Goal: Find specific page/section: Find specific page/section

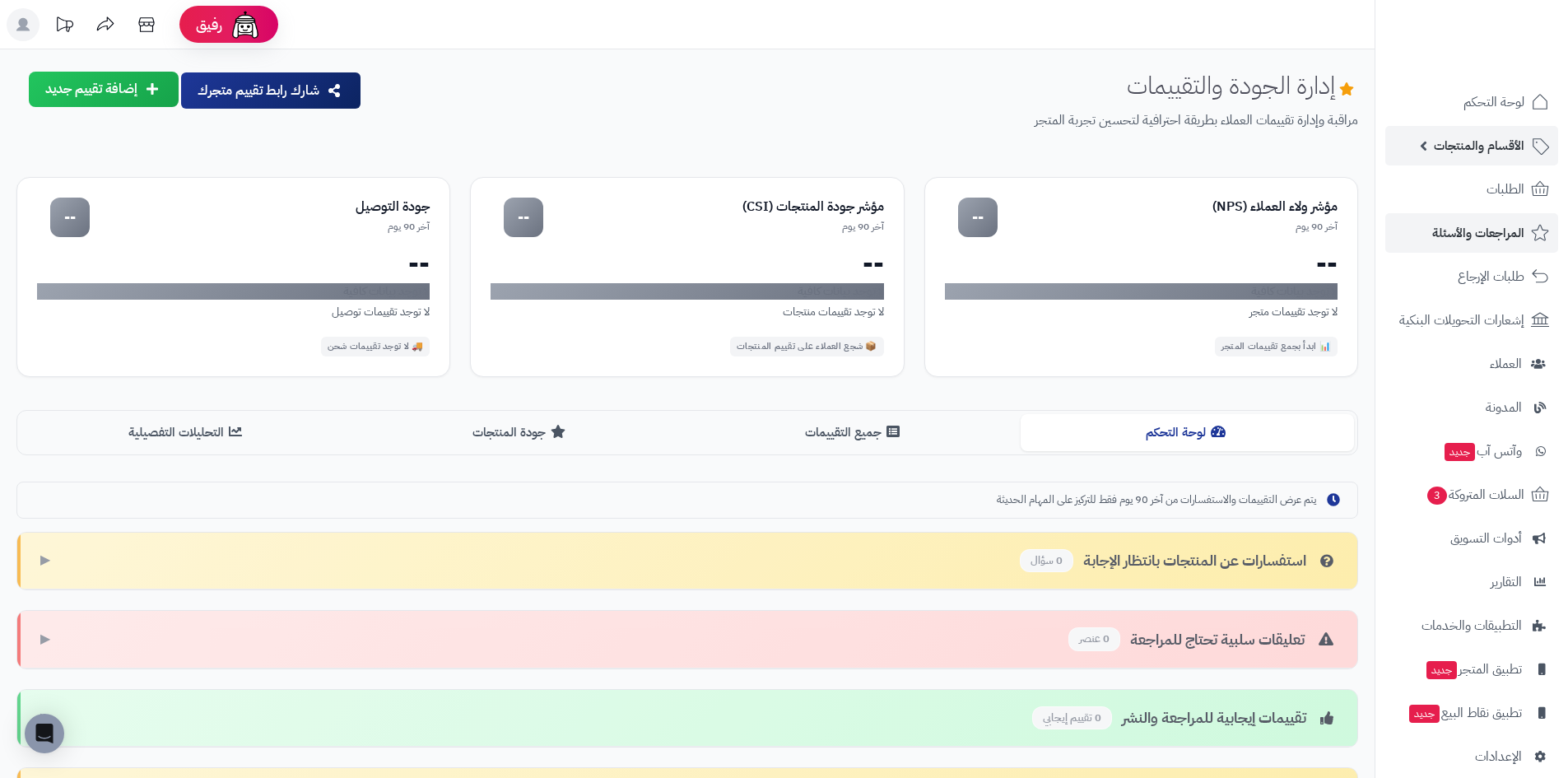
click at [1467, 139] on span "الأقسام والمنتجات" at bounding box center [1479, 146] width 90 height 23
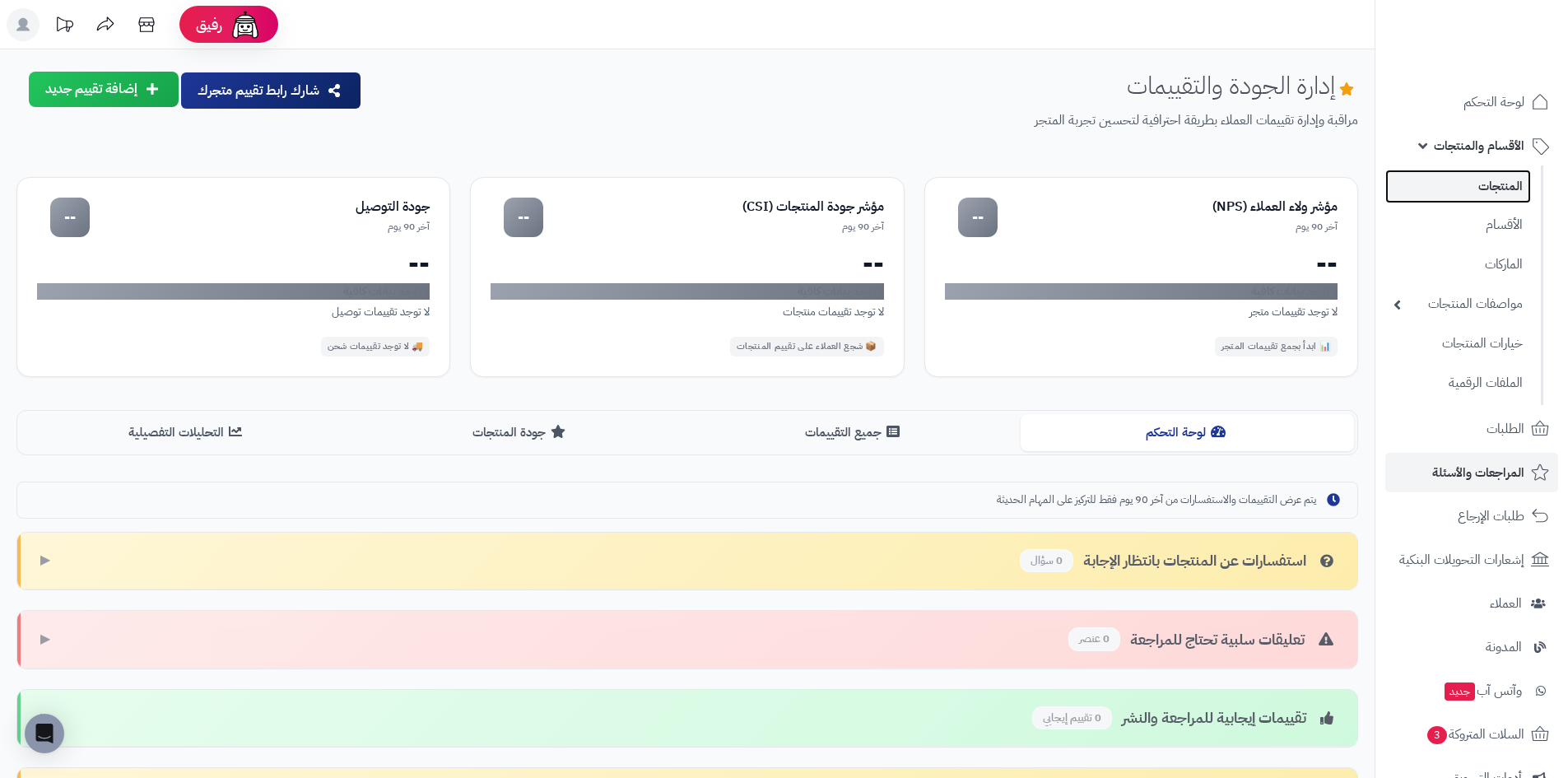
click at [1460, 197] on link "المنتجات" at bounding box center [1458, 185] width 146 height 33
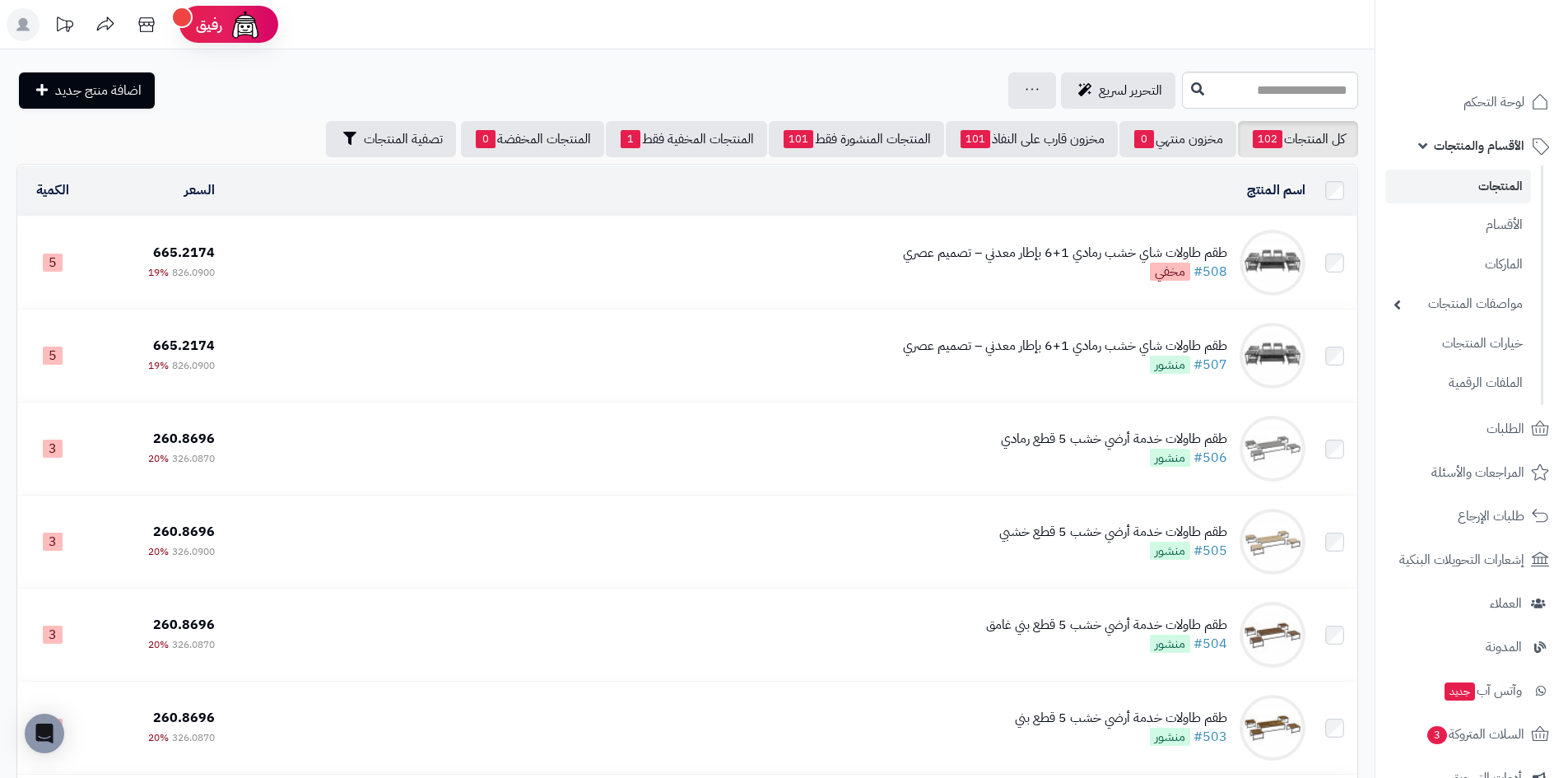
click at [662, 265] on td "طقم طاولات شاي خشب رمادي 1+6 بإطار معدني – تصميم عصري #508 مخفي" at bounding box center [767, 263] width 1090 height 92
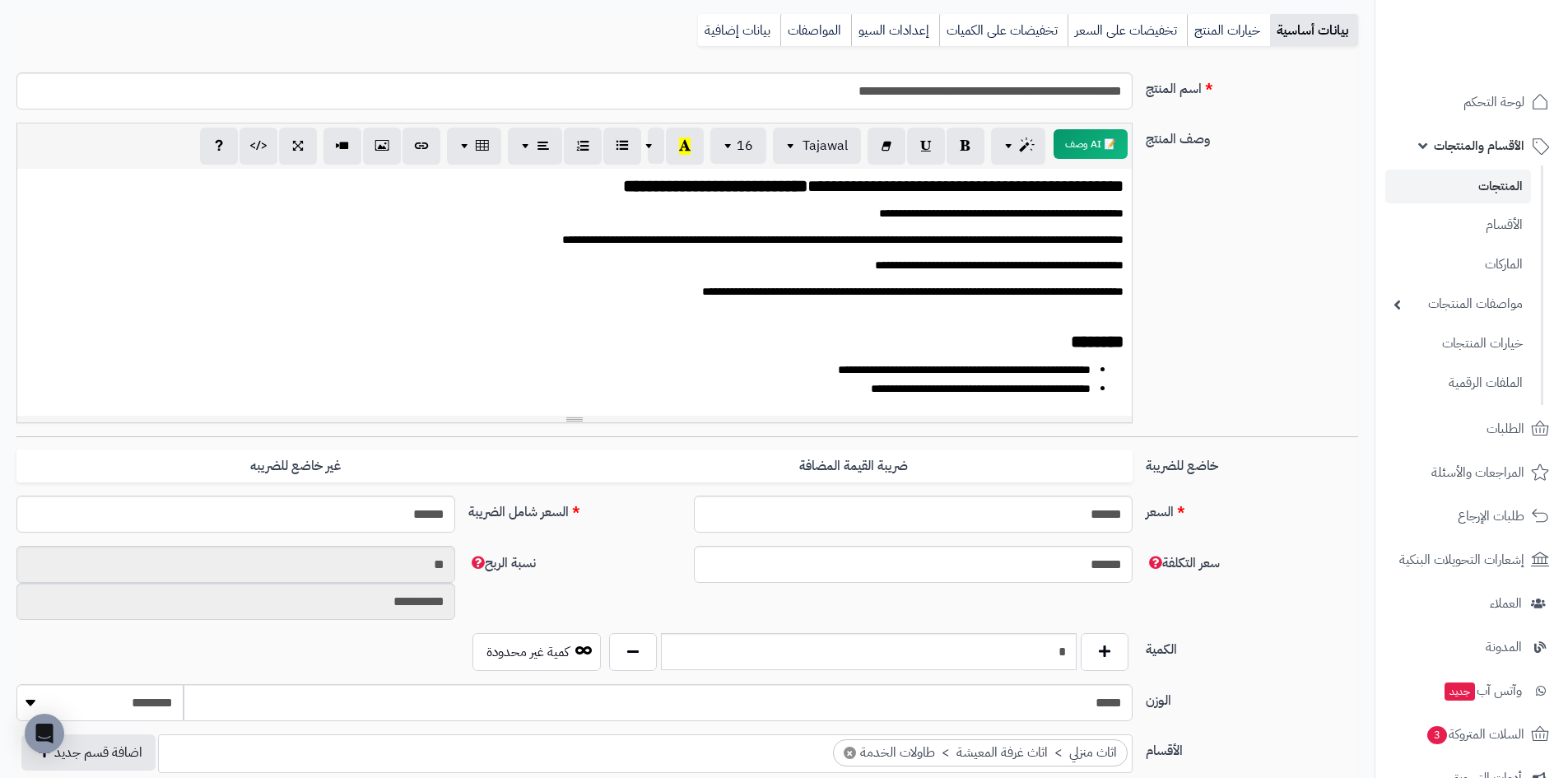
scroll to position [26, 0]
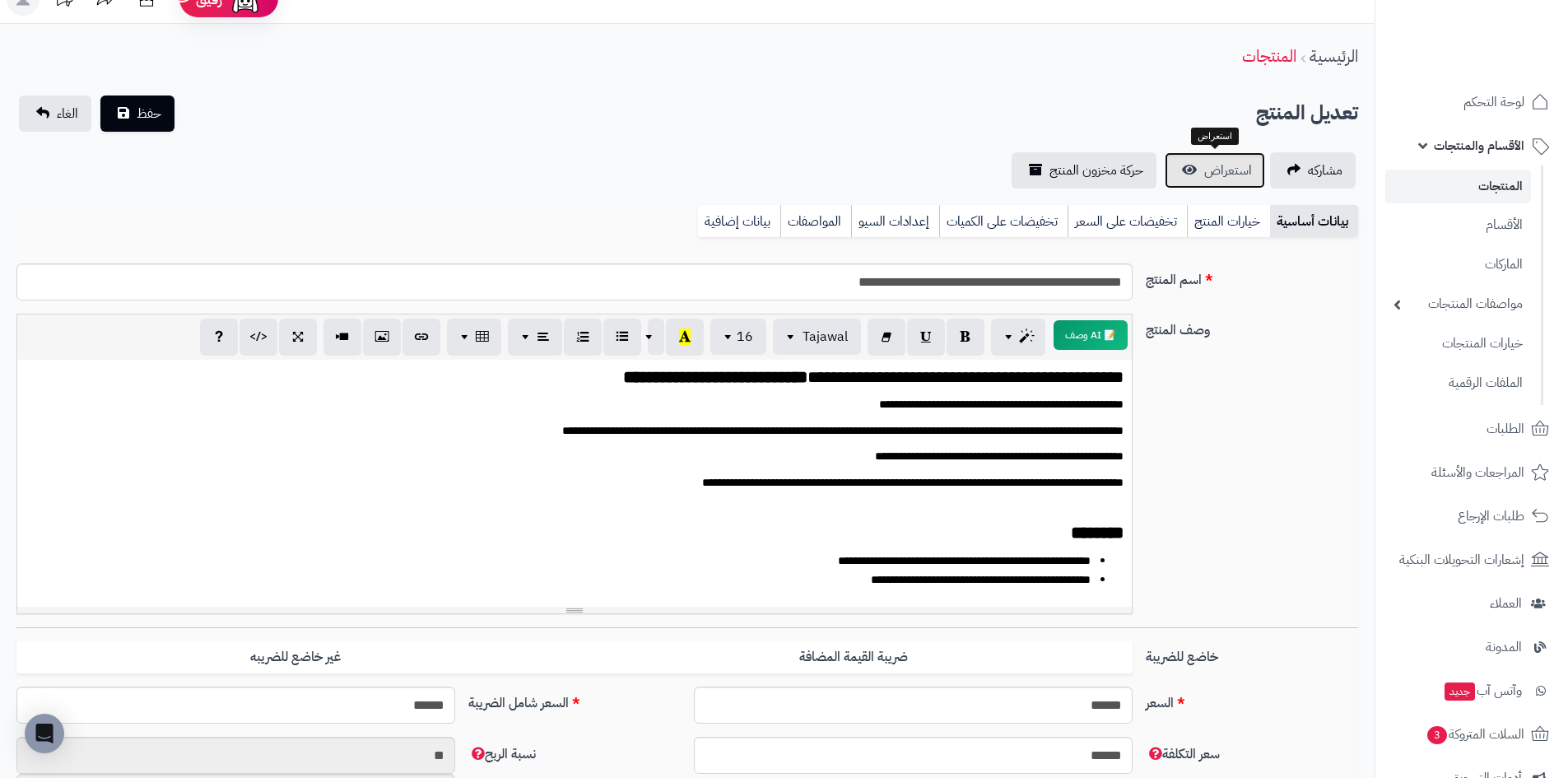
click at [1230, 166] on span "استعراض" at bounding box center [1228, 170] width 48 height 20
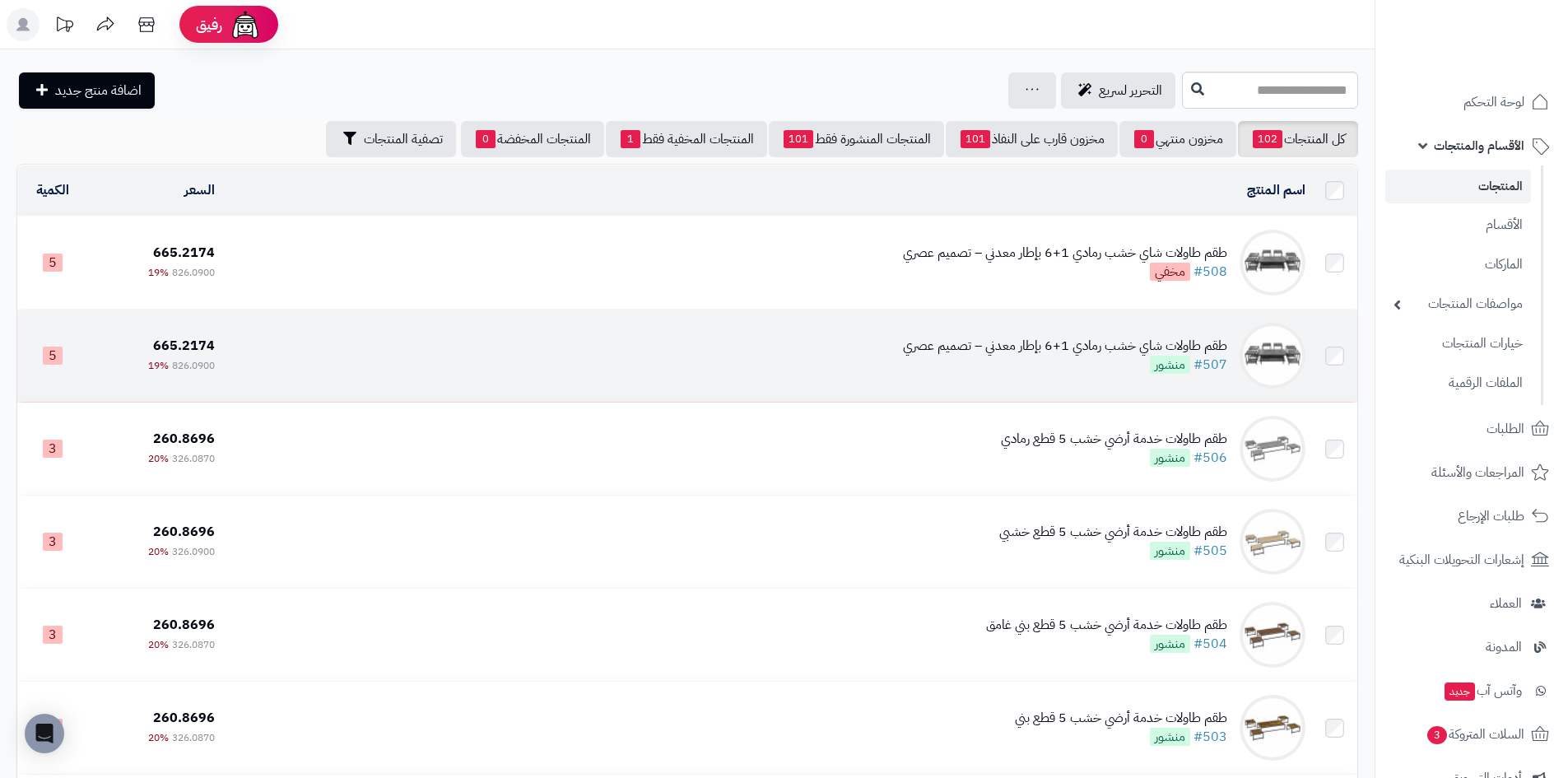
click at [1136, 357] on div "طقم طاولات شاي خشب رمادي 1+6 بإطار معدني – تصميم عصري #507 منشور" at bounding box center [1065, 356] width 324 height 38
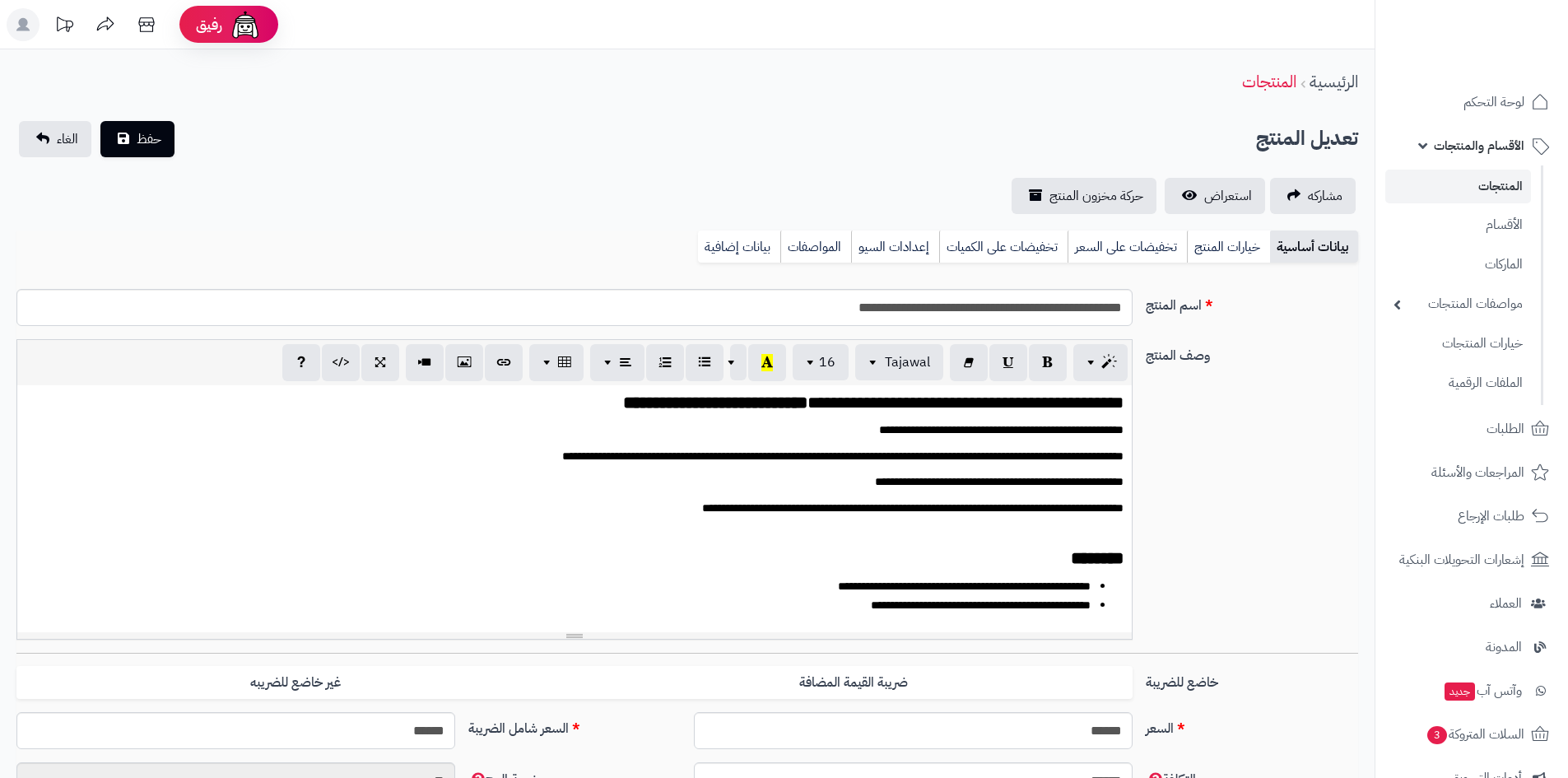
scroll to position [198, 0]
click at [1211, 196] on span "استعراض" at bounding box center [1228, 196] width 48 height 20
